Goal: Task Accomplishment & Management: Use online tool/utility

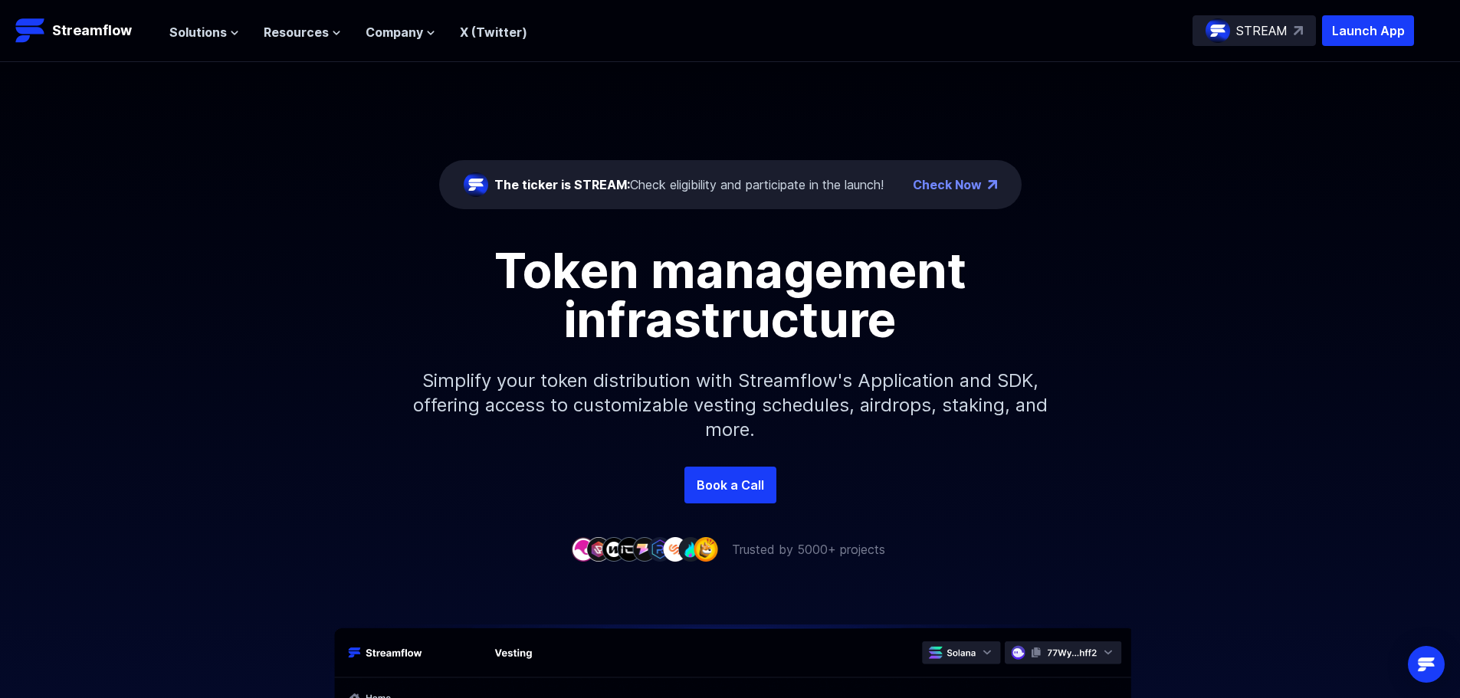
click at [1271, 28] on p "STREAM" at bounding box center [1261, 30] width 51 height 18
click at [964, 181] on link "Check Now" at bounding box center [947, 184] width 69 height 18
click at [316, 31] on span "Resources" at bounding box center [296, 32] width 65 height 18
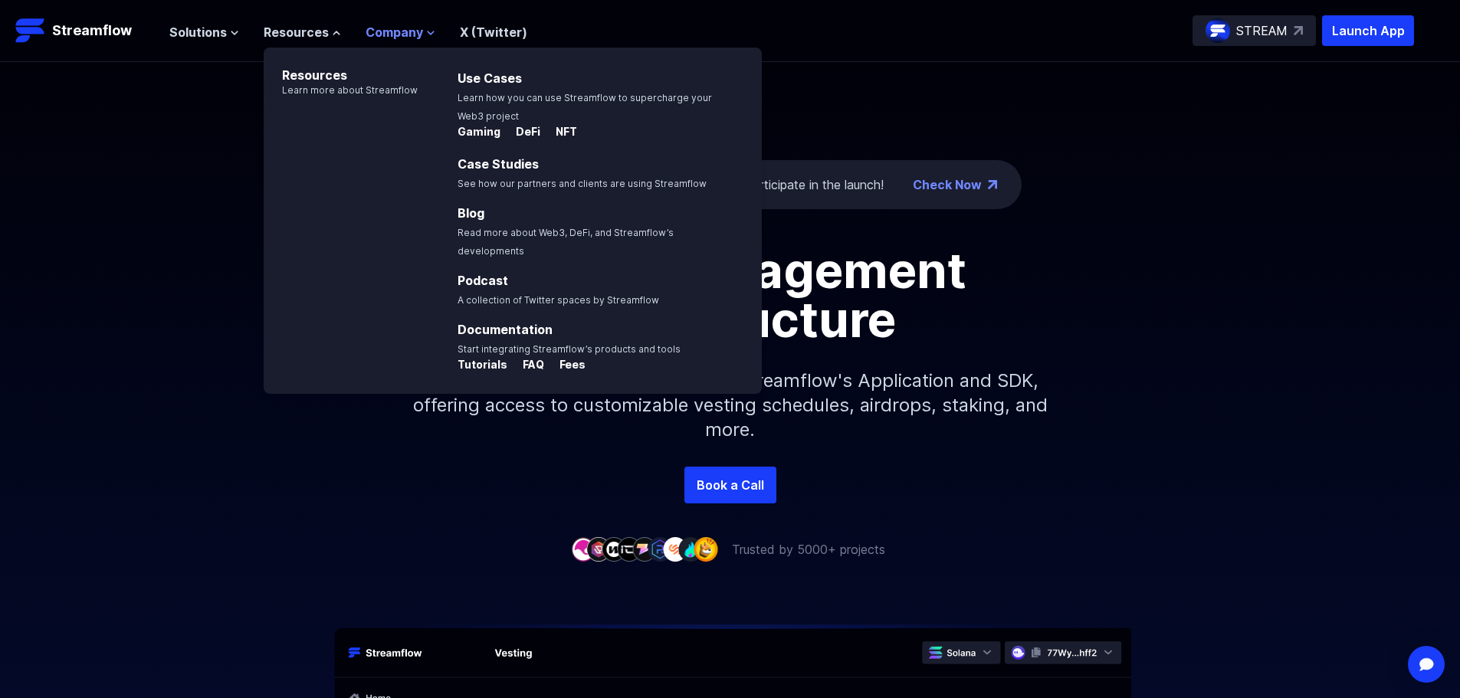
click at [396, 34] on span "Company" at bounding box center [393, 32] width 57 height 18
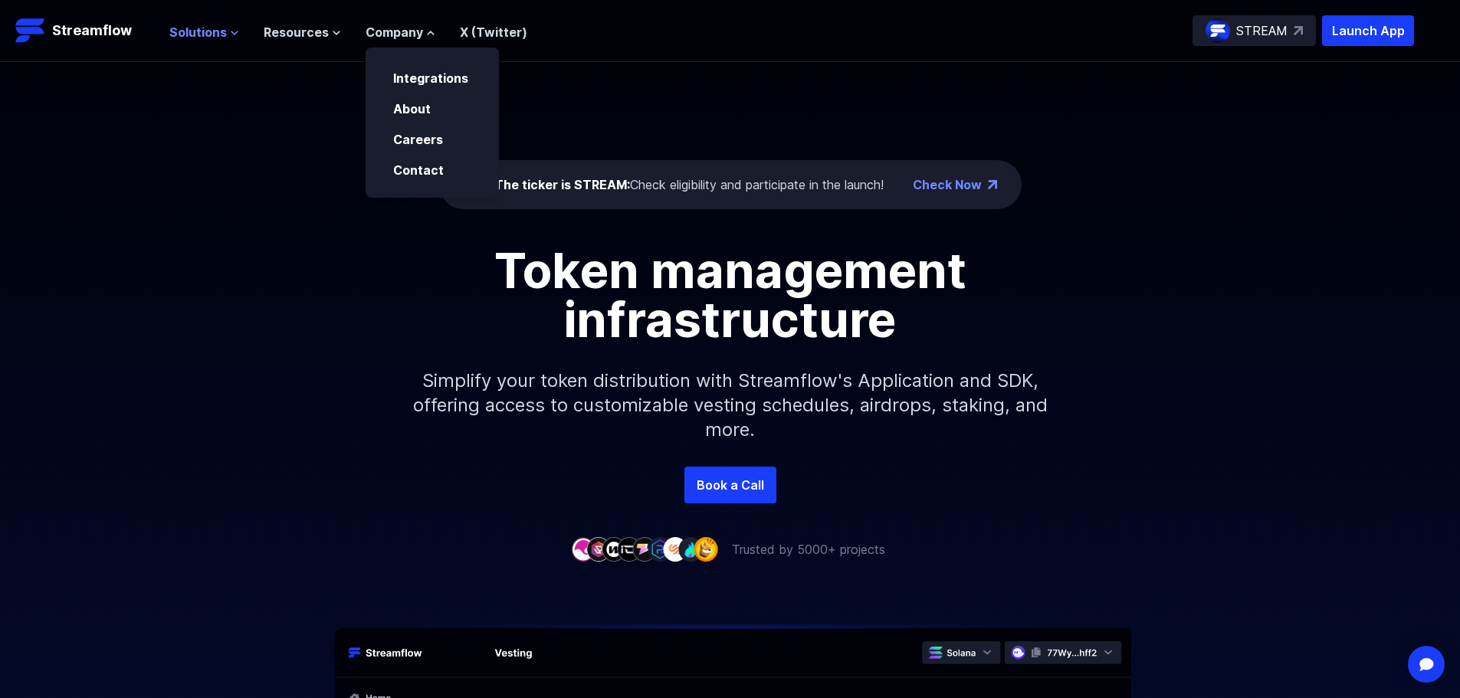
click at [201, 37] on span "Solutions" at bounding box center [197, 32] width 57 height 18
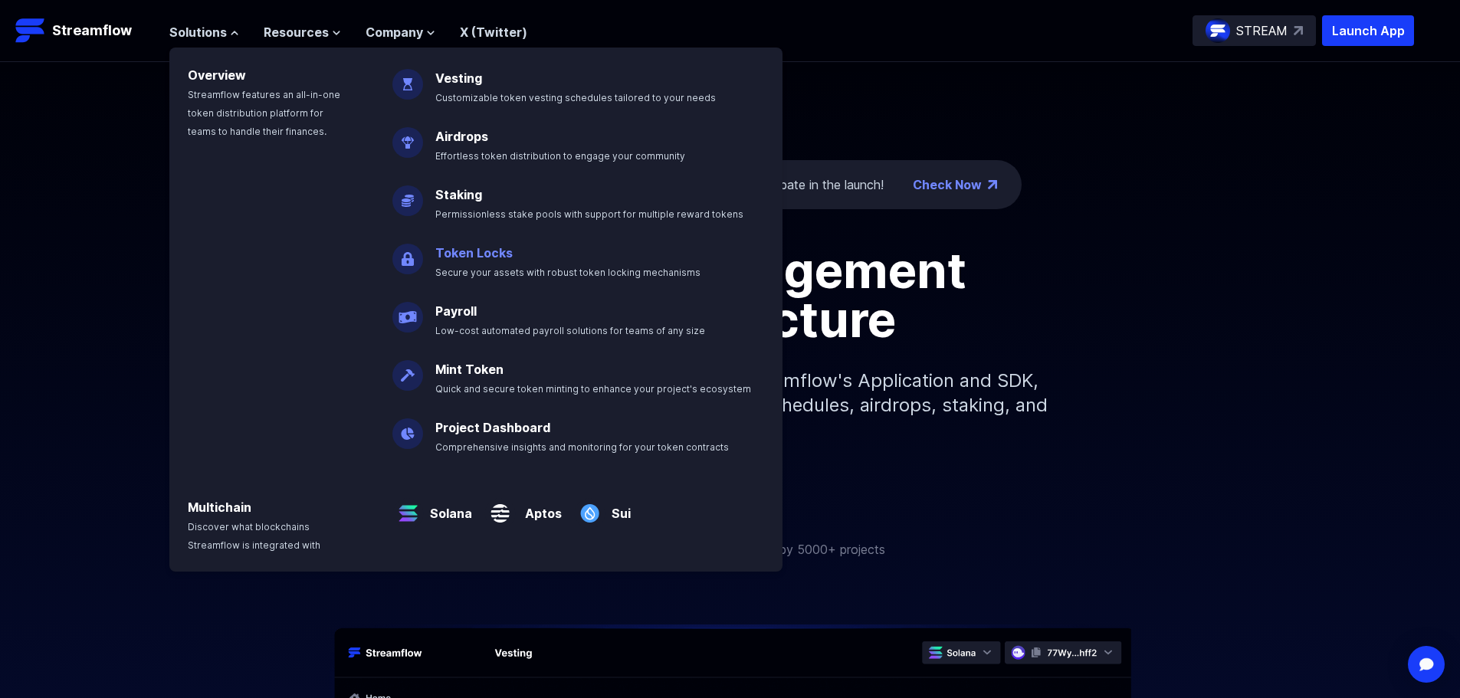
click at [463, 248] on link "Token Locks" at bounding box center [473, 252] width 77 height 15
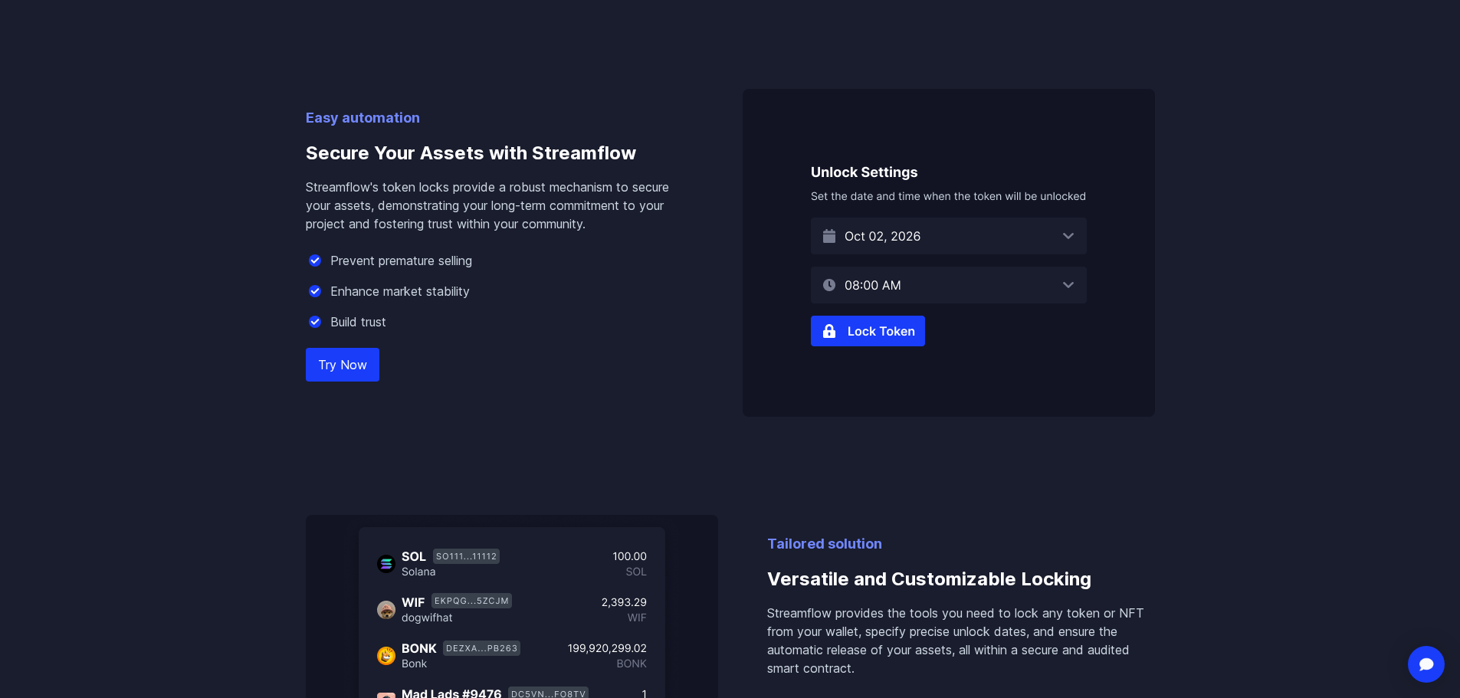
scroll to position [996, 0]
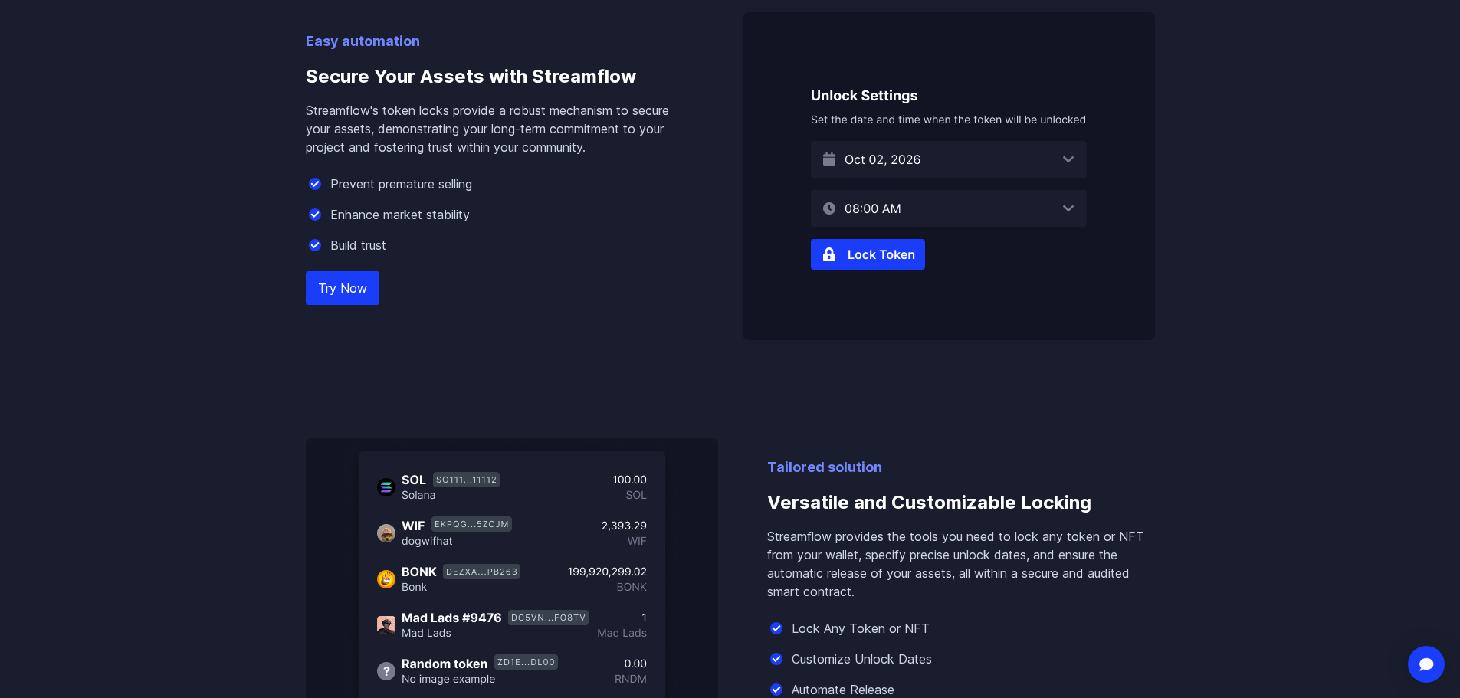
click at [340, 297] on link "Try Now" at bounding box center [343, 288] width 74 height 34
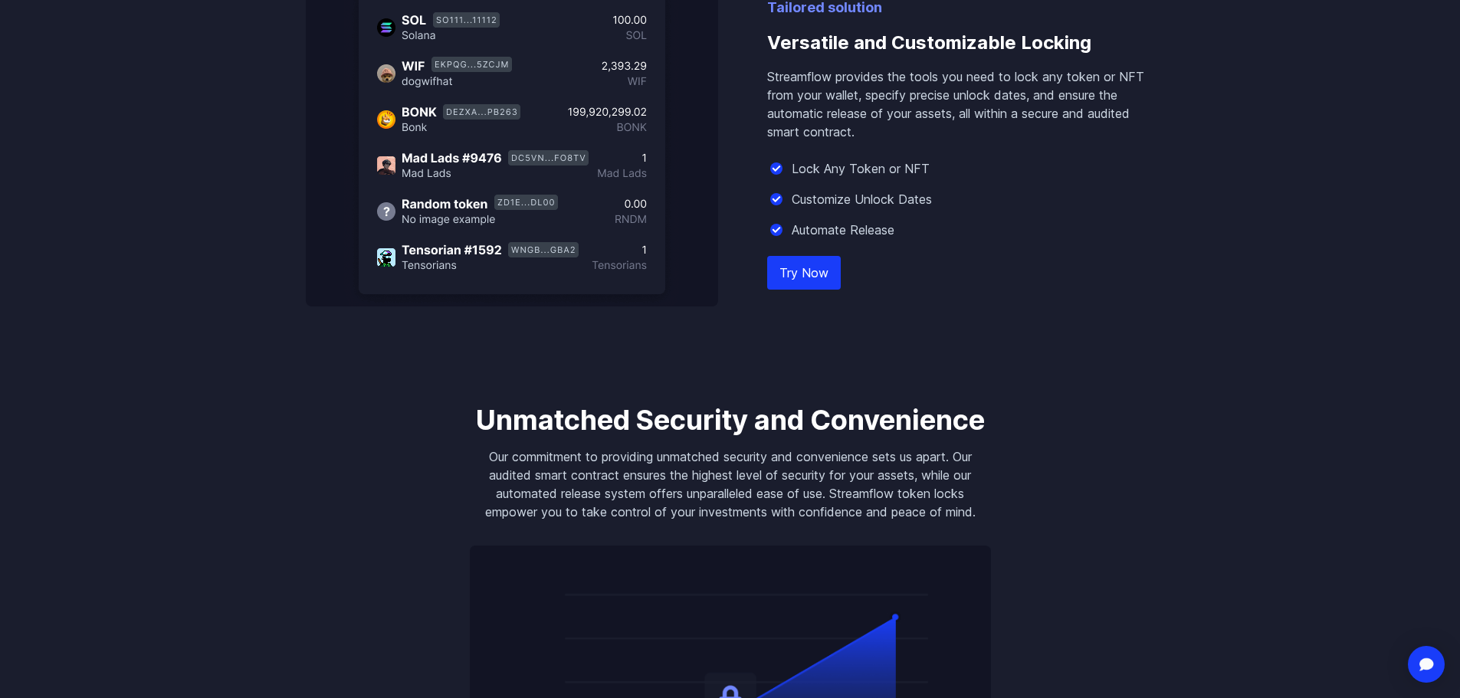
click at [823, 270] on link "Try Now" at bounding box center [804, 273] width 74 height 34
